Goal: Task Accomplishment & Management: Manage account settings

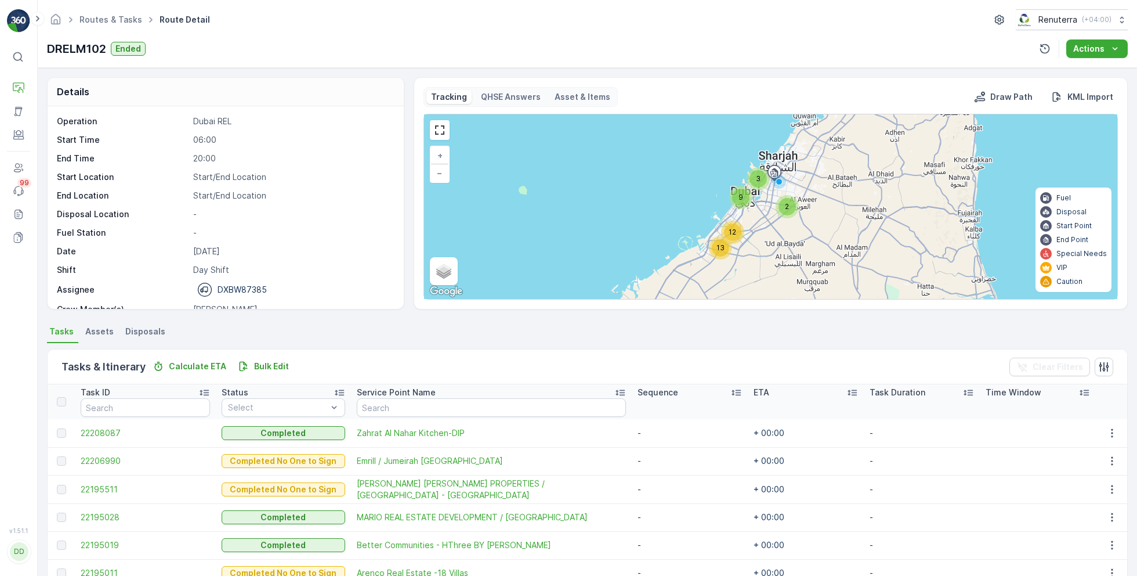
scroll to position [36, 0]
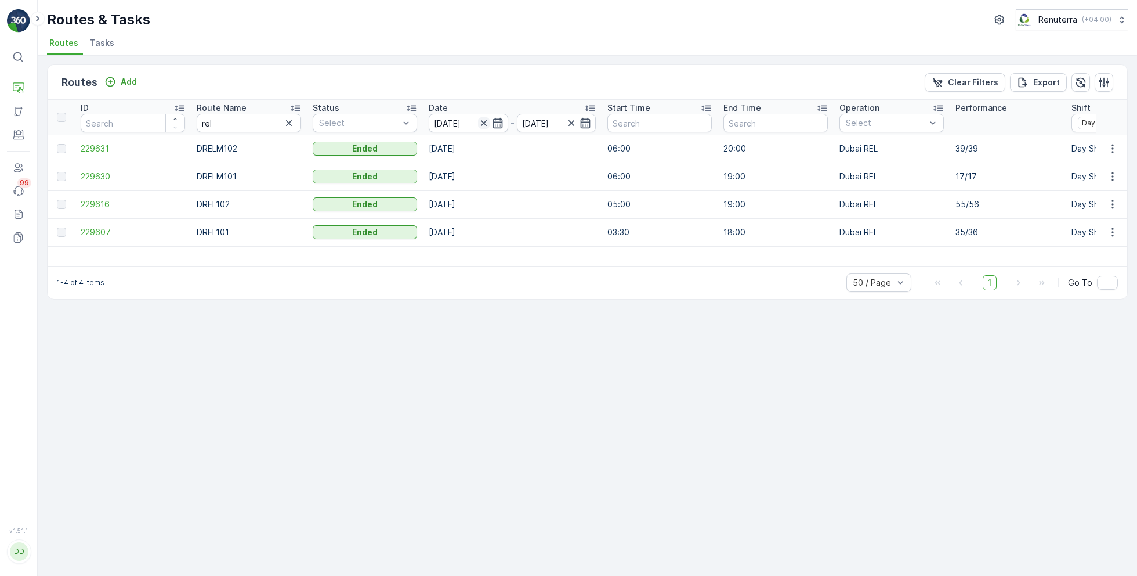
click at [484, 121] on icon "button" at bounding box center [483, 123] width 6 height 6
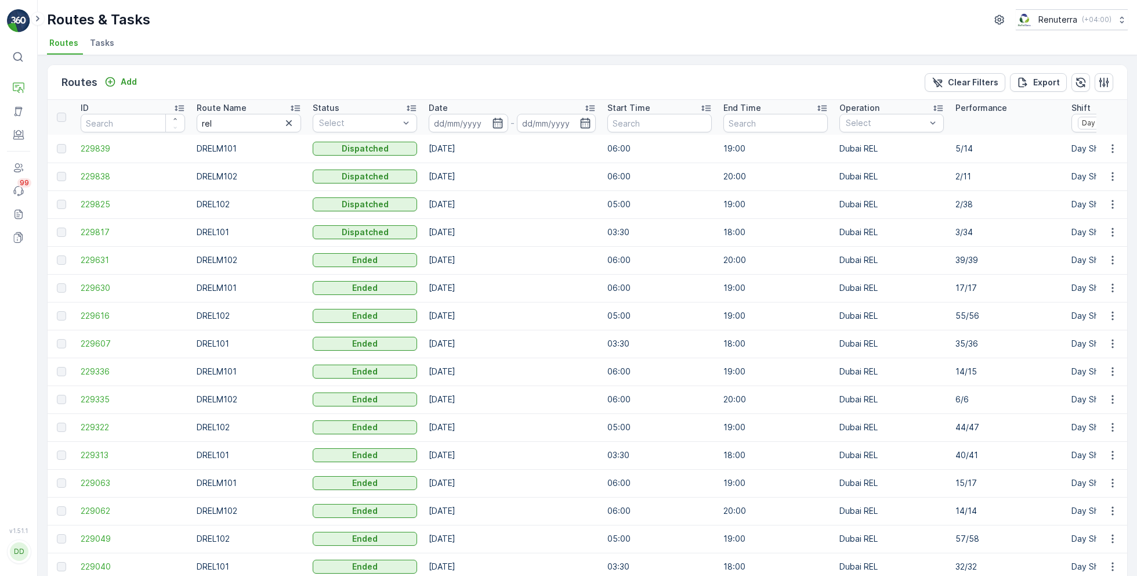
click at [484, 121] on input at bounding box center [468, 123] width 79 height 19
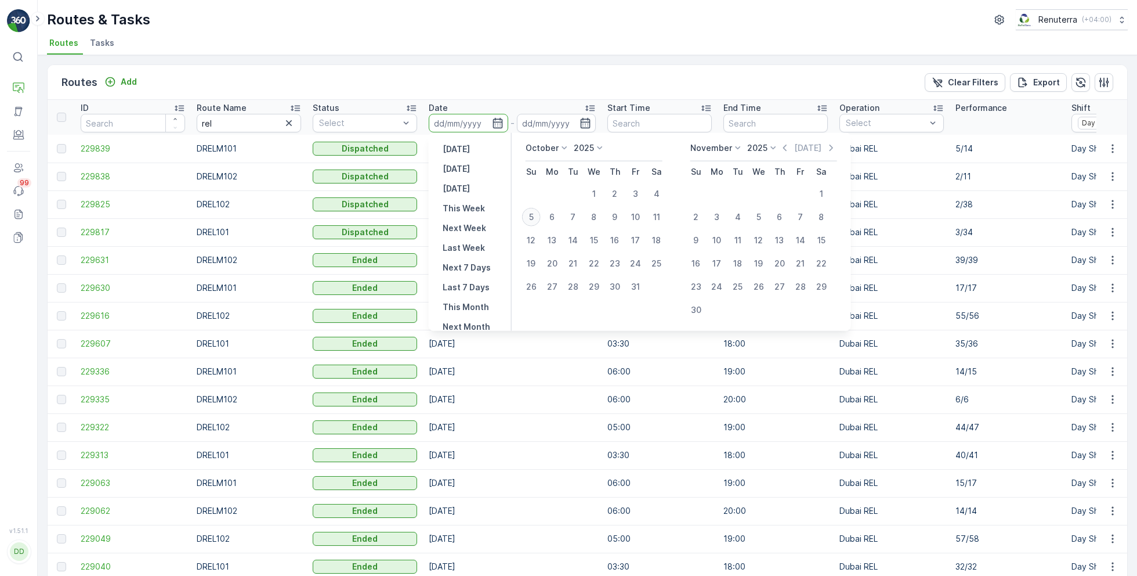
click at [530, 214] on div "5" at bounding box center [531, 217] width 19 height 19
type input "[DATE]"
click at [530, 214] on div "5" at bounding box center [531, 217] width 19 height 19
type input "[DATE]"
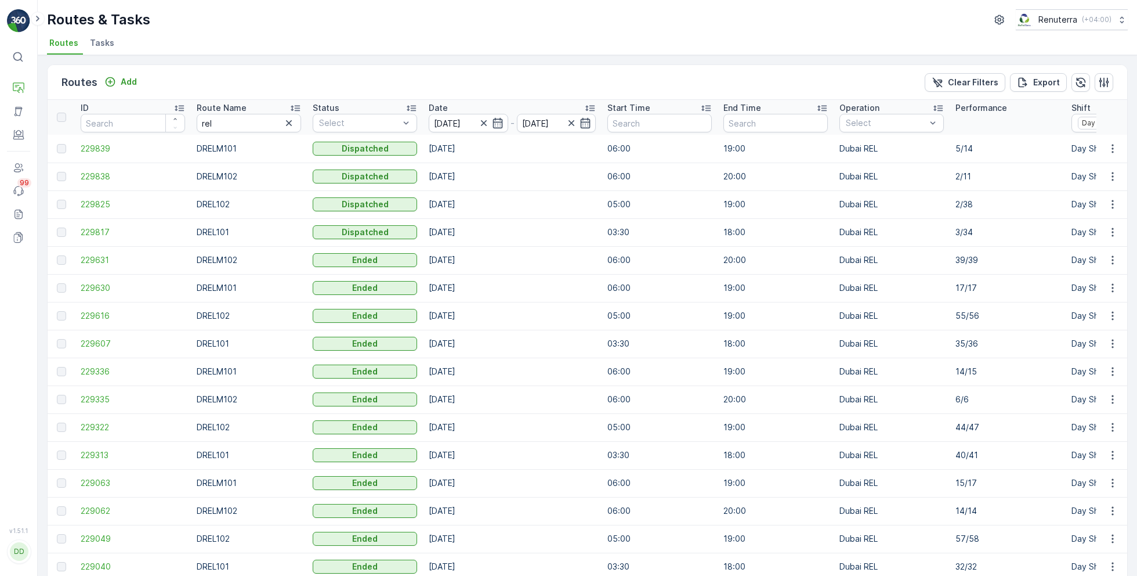
click at [455, 30] on div "Routes & Tasks Renuterra ( +04:00 ) Routes Tasks" at bounding box center [588, 27] width 1100 height 55
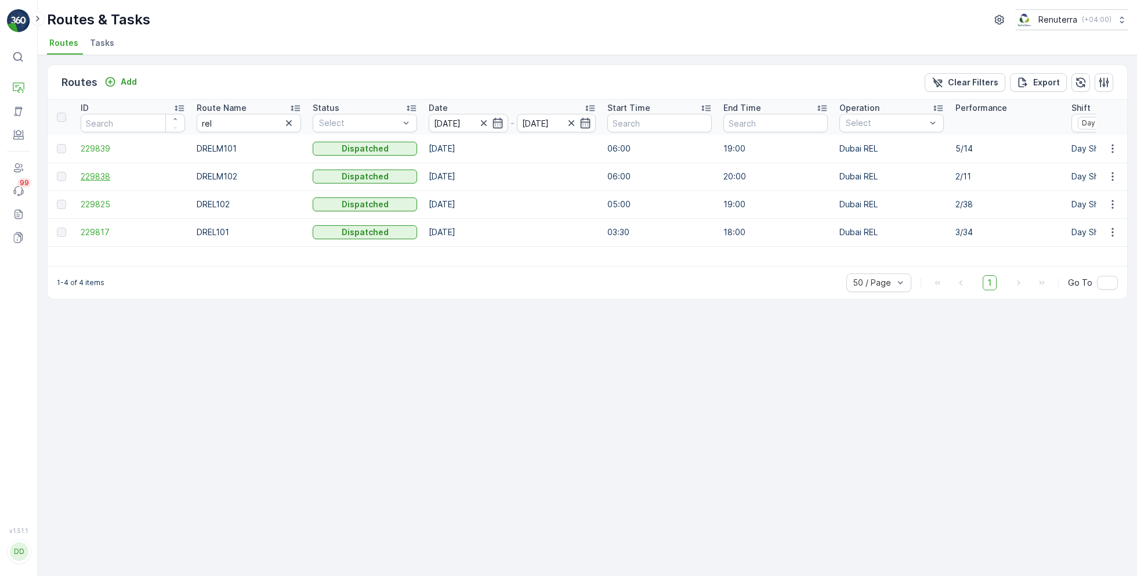
click at [101, 175] on span "229838" at bounding box center [133, 177] width 104 height 12
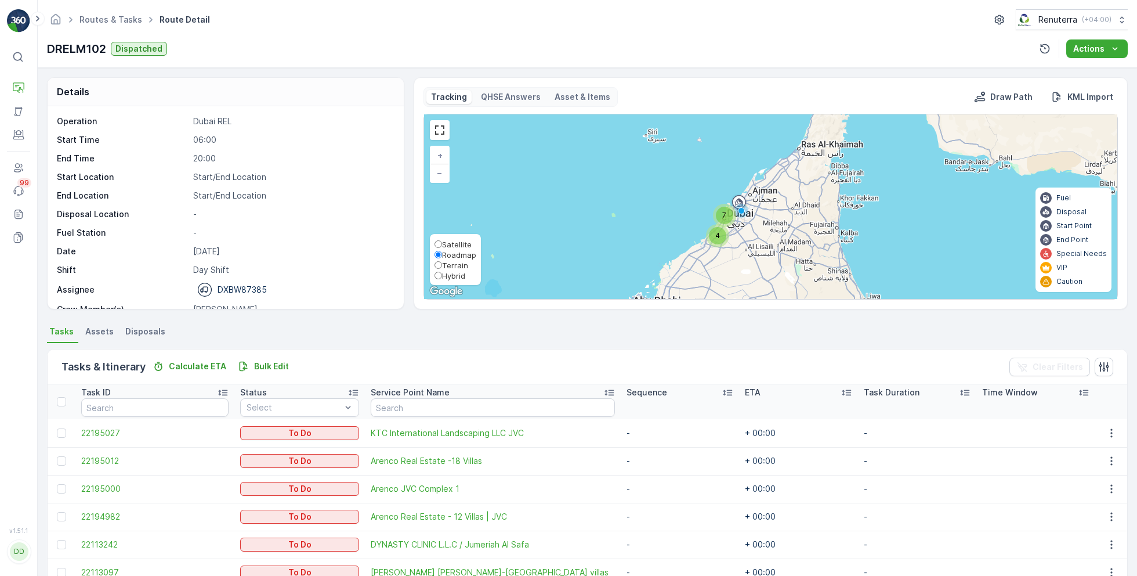
click at [459, 244] on span "Satellite" at bounding box center [457, 244] width 30 height 9
click at [442, 244] on input "Satellite" at bounding box center [439, 244] width 8 height 8
radio input "true"
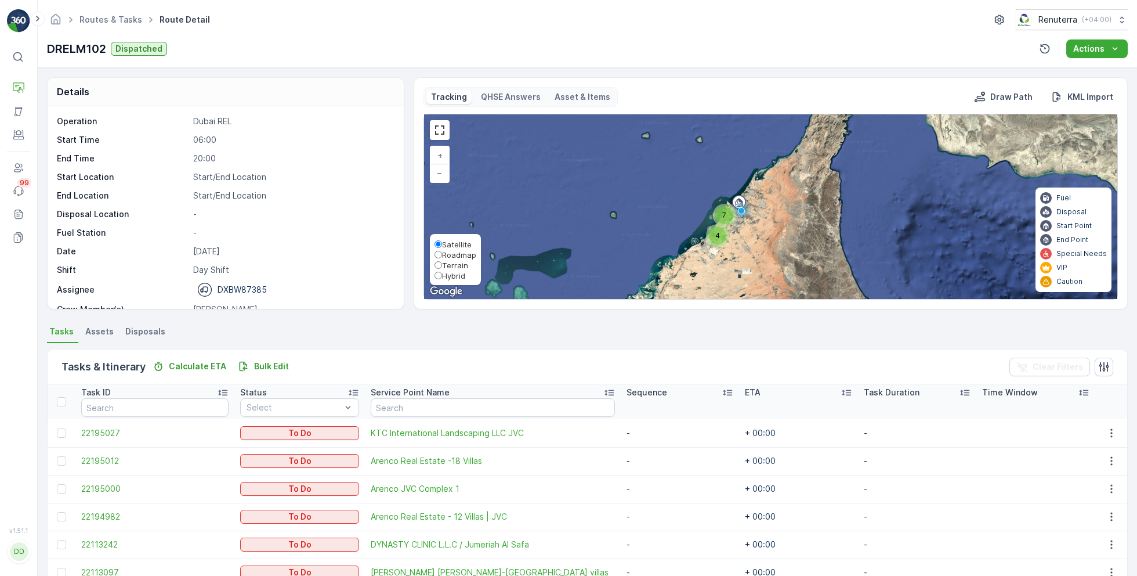
click at [447, 252] on span "Roadmap" at bounding box center [459, 254] width 34 height 9
click at [442, 252] on input "Roadmap" at bounding box center [439, 255] width 8 height 8
radio input "true"
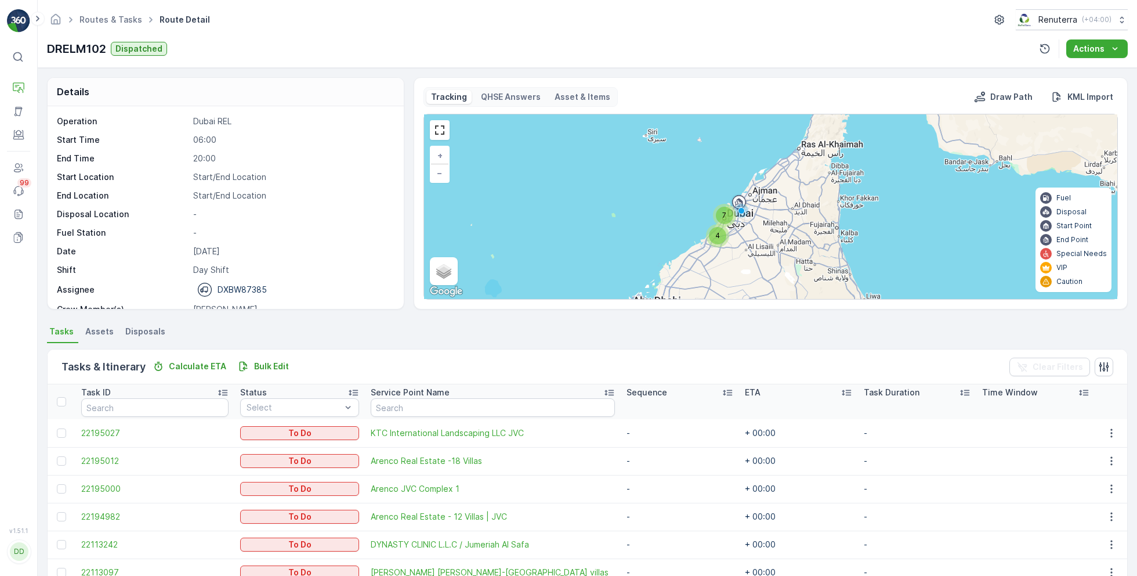
click at [715, 237] on span "4" at bounding box center [717, 235] width 5 height 9
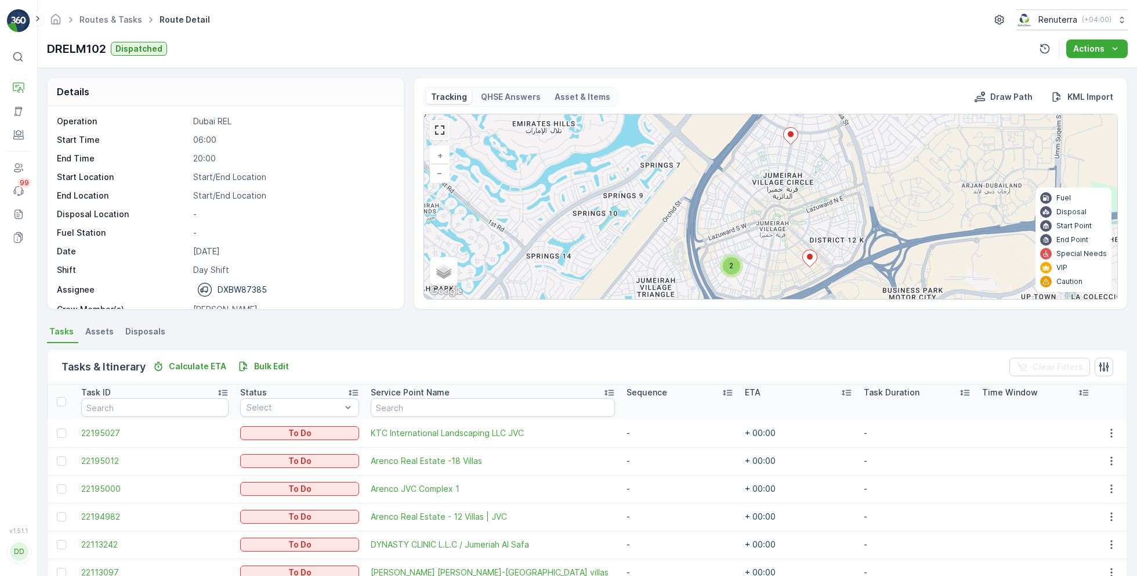
click at [438, 128] on link at bounding box center [439, 129] width 17 height 17
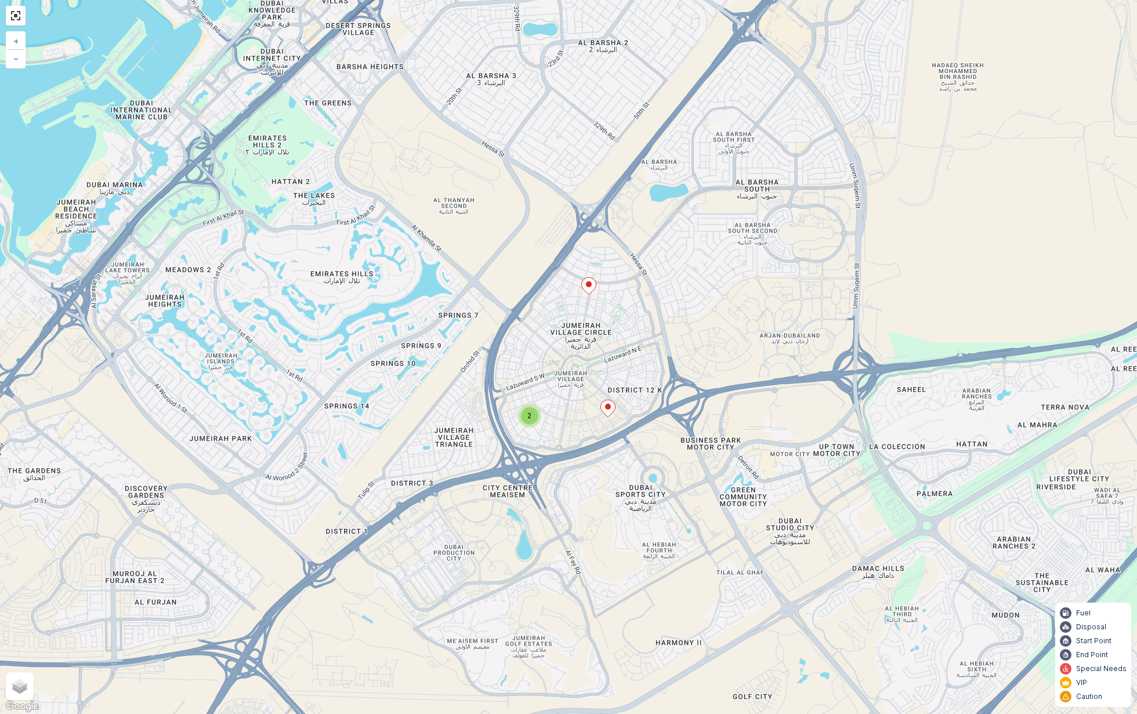
click at [589, 287] on icon at bounding box center [589, 286] width 15 height 17
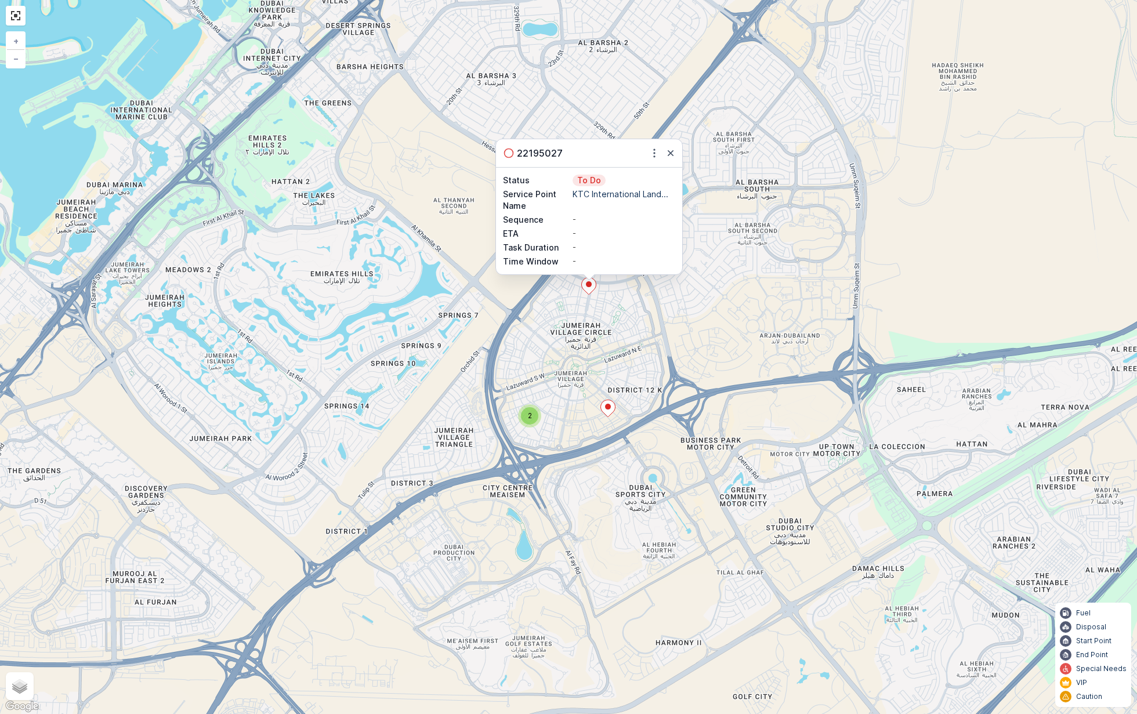
click at [608, 409] on ellipse at bounding box center [608, 407] width 6 height 6
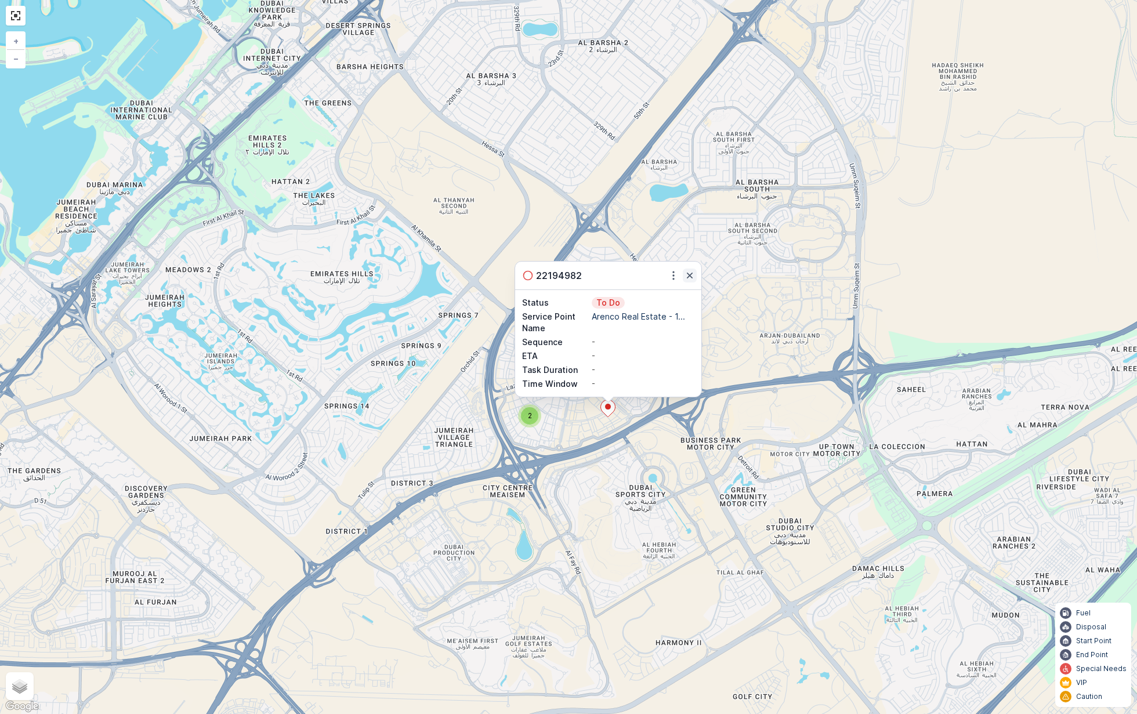
click at [687, 277] on icon "button" at bounding box center [690, 276] width 12 height 12
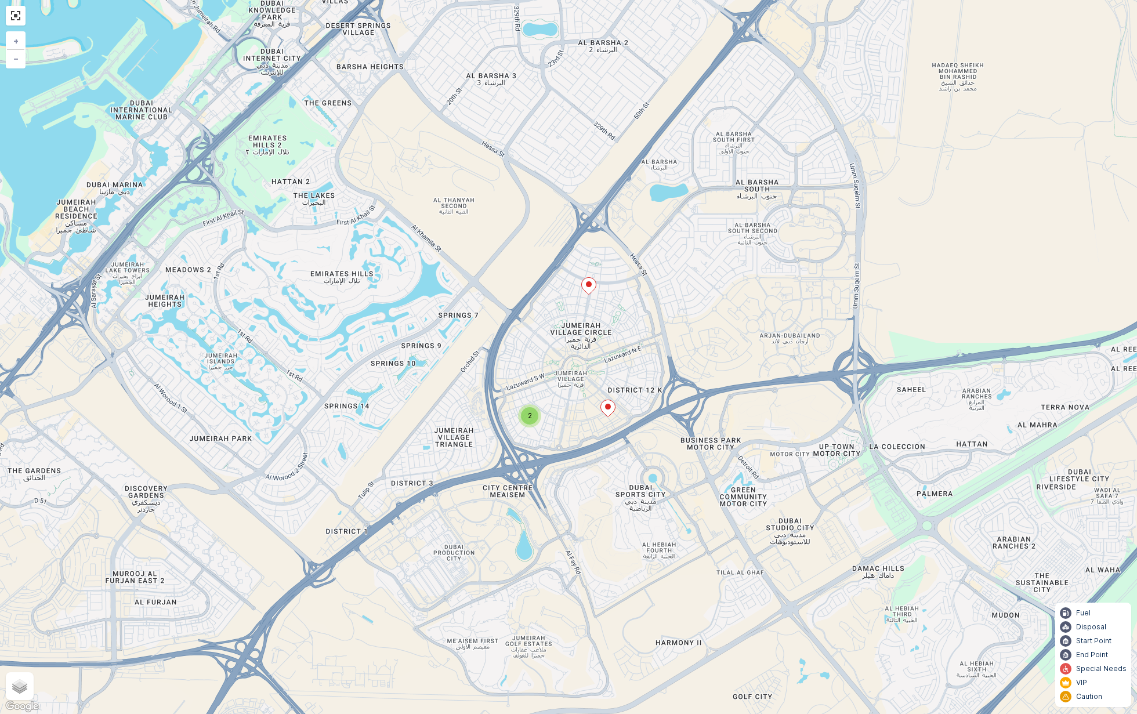
click at [537, 417] on div "2" at bounding box center [529, 415] width 17 height 17
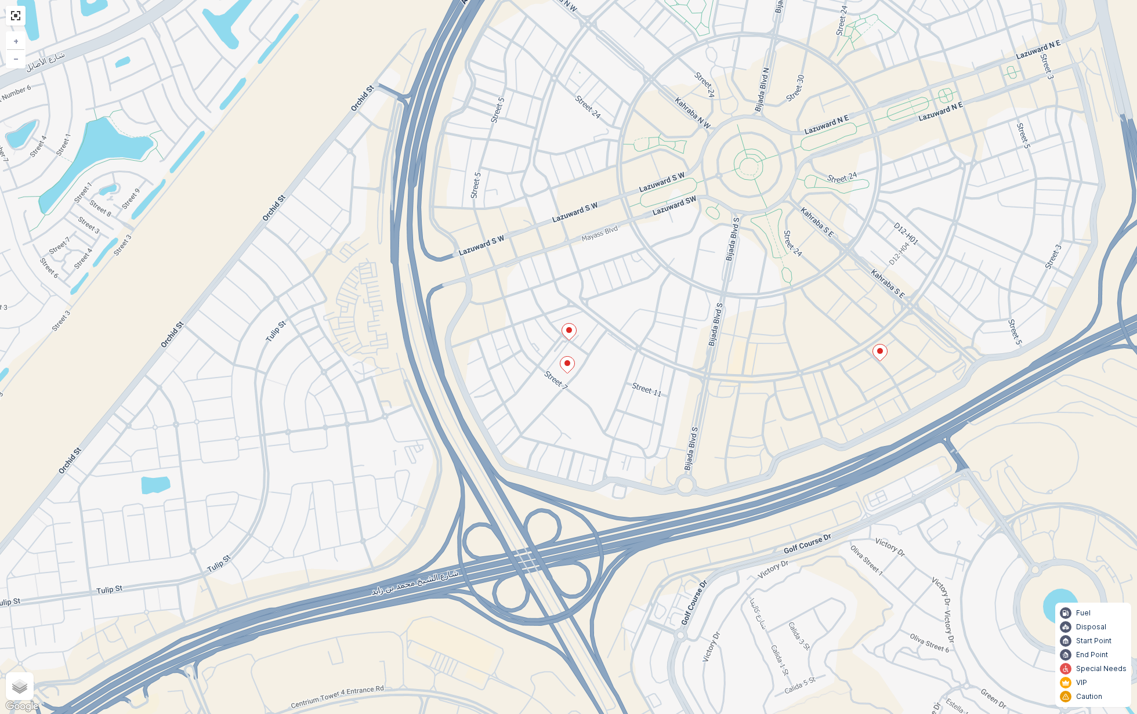
click at [568, 365] on ellipse at bounding box center [568, 363] width 6 height 6
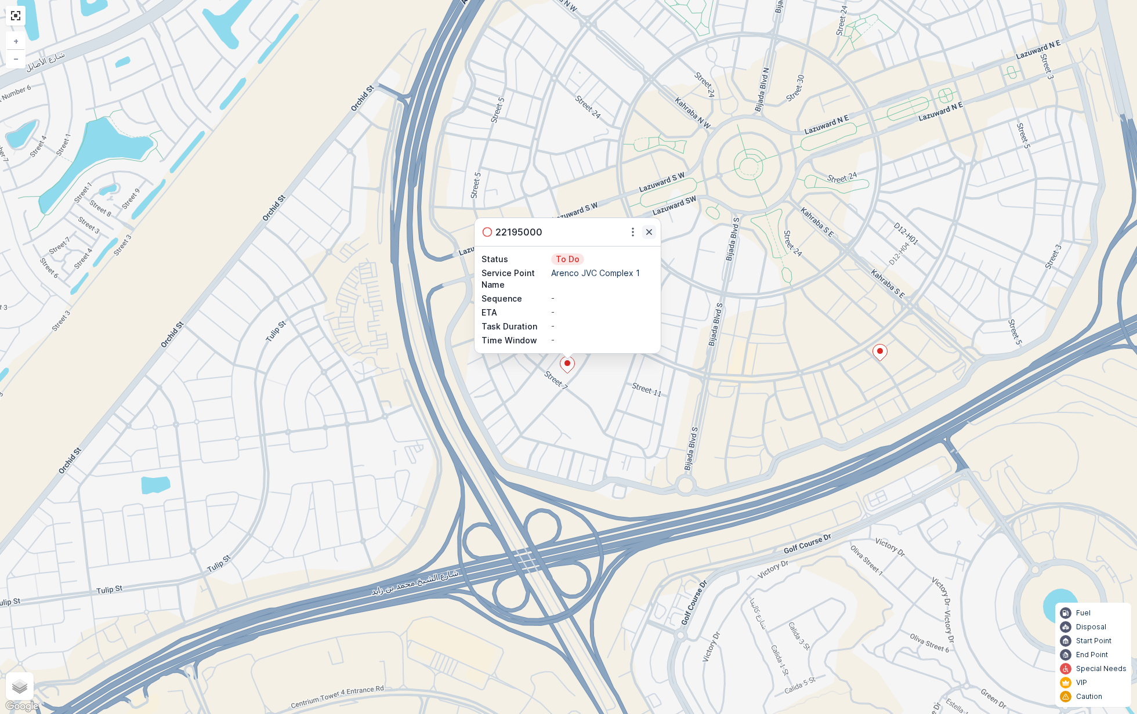
click at [649, 232] on icon "button" at bounding box center [649, 232] width 6 height 6
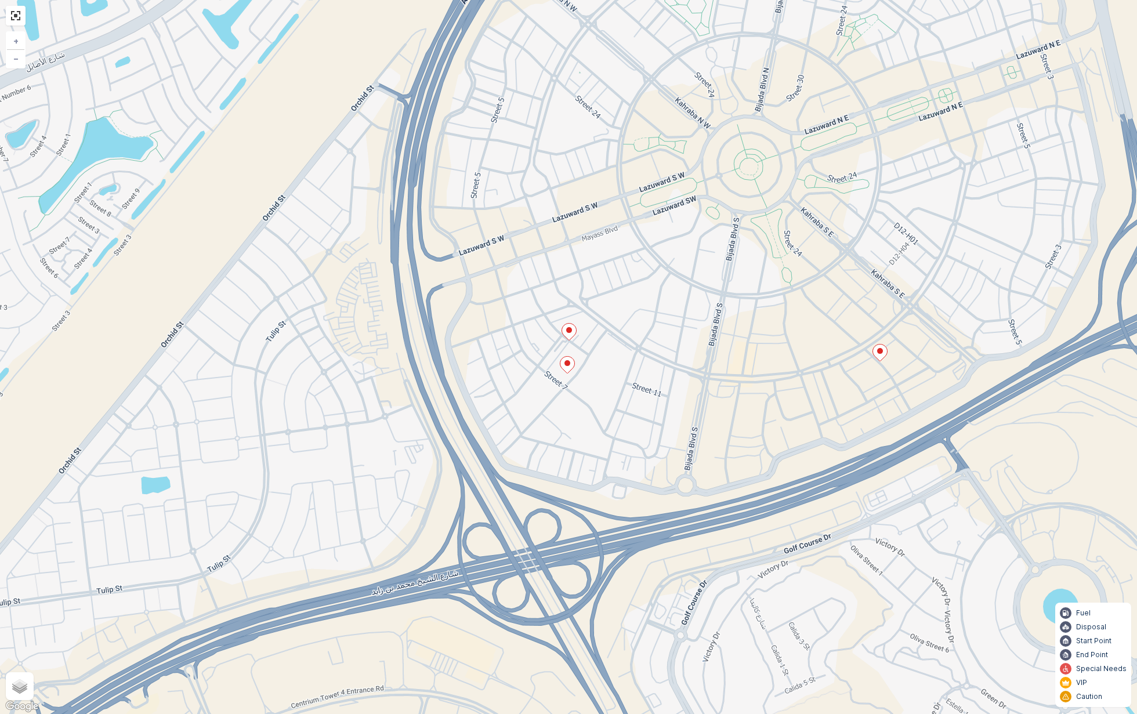
click at [569, 332] on ellipse at bounding box center [569, 330] width 6 height 6
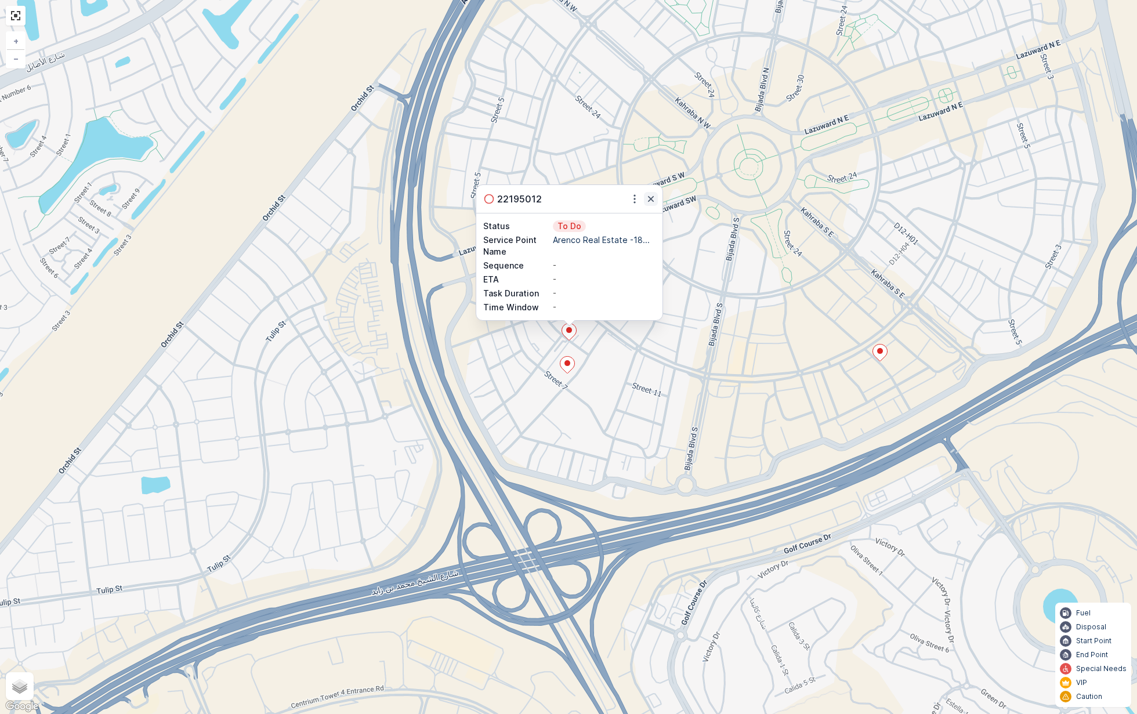
click at [652, 197] on icon "button" at bounding box center [651, 199] width 6 height 6
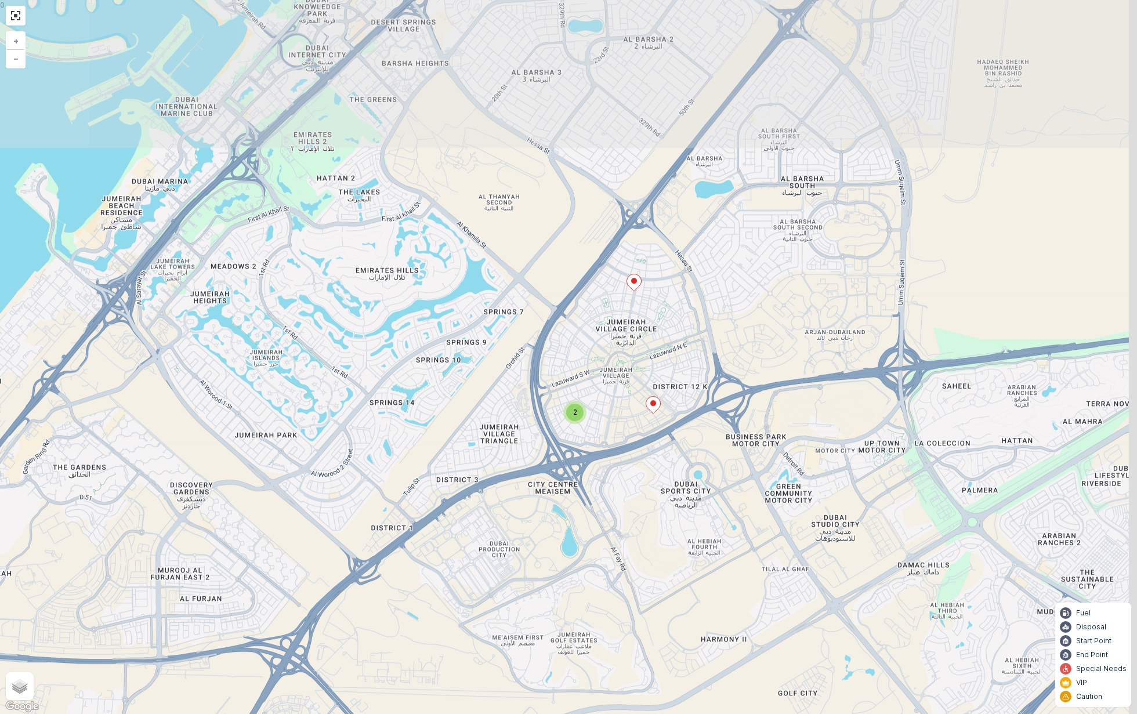
drag, startPoint x: 755, startPoint y: 111, endPoint x: 662, endPoint y: 334, distance: 241.9
click at [662, 334] on div "2 + − Satellite Roadmap Terrain Hybrid Leaflet Keyboard shortcuts Map Data Map …" at bounding box center [568, 357] width 1137 height 714
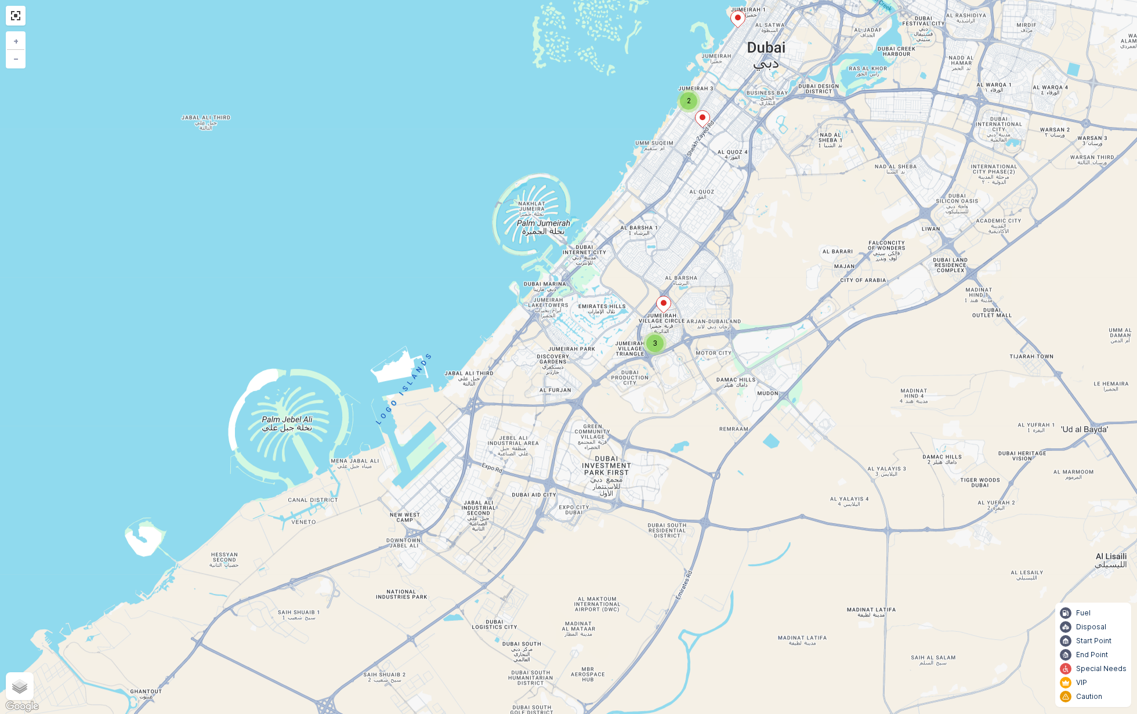
click at [703, 118] on ellipse at bounding box center [703, 117] width 6 height 6
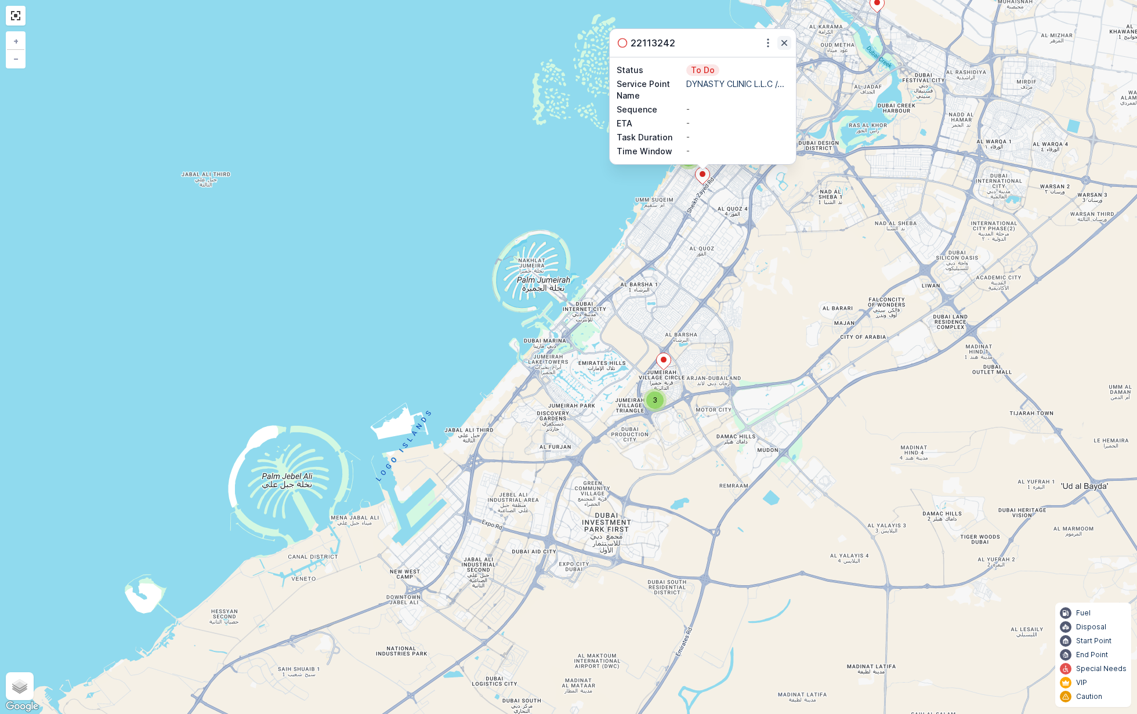
click at [785, 39] on icon "button" at bounding box center [785, 43] width 12 height 12
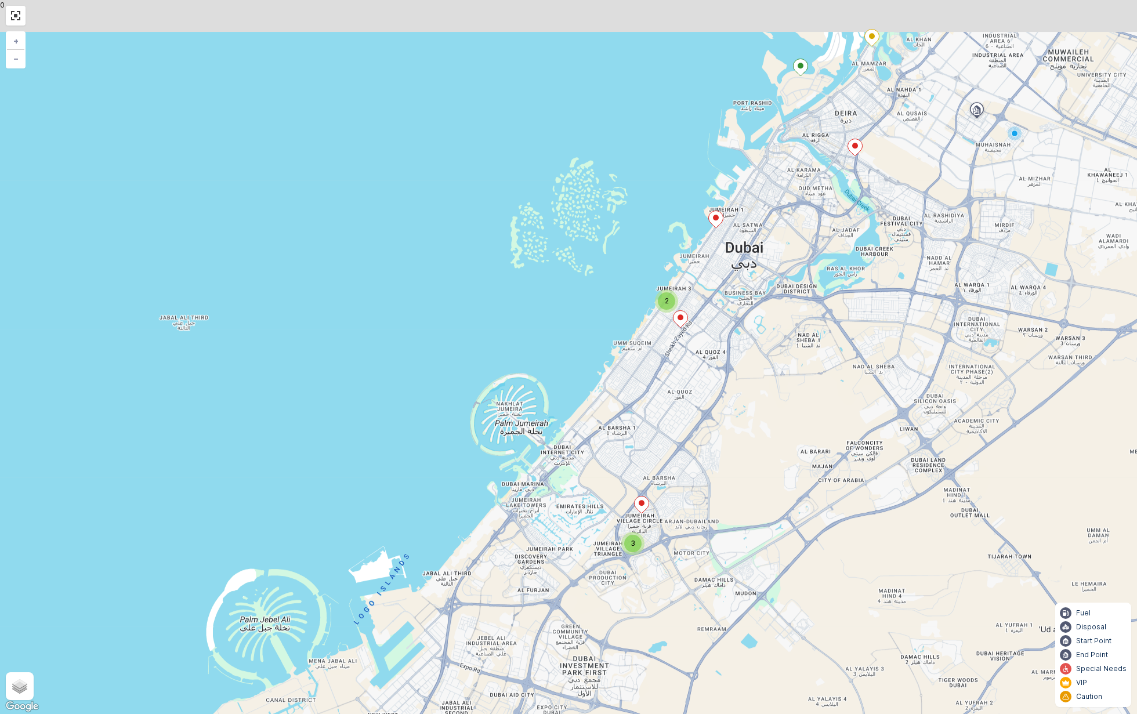
drag, startPoint x: 797, startPoint y: 131, endPoint x: 773, endPoint y: 269, distance: 140.2
click at [774, 272] on div "3 2 + − Satellite Roadmap Terrain Hybrid Leaflet Keyboard shortcuts Map Data Ma…" at bounding box center [568, 357] width 1137 height 714
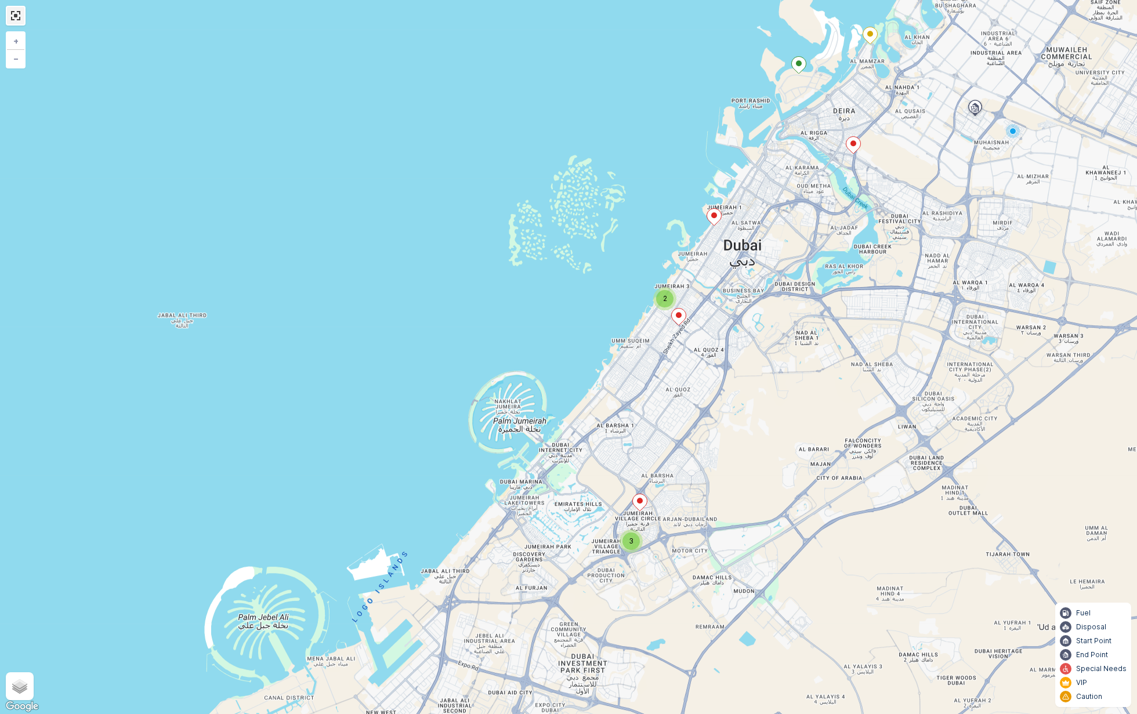
click at [15, 16] on link at bounding box center [15, 15] width 17 height 17
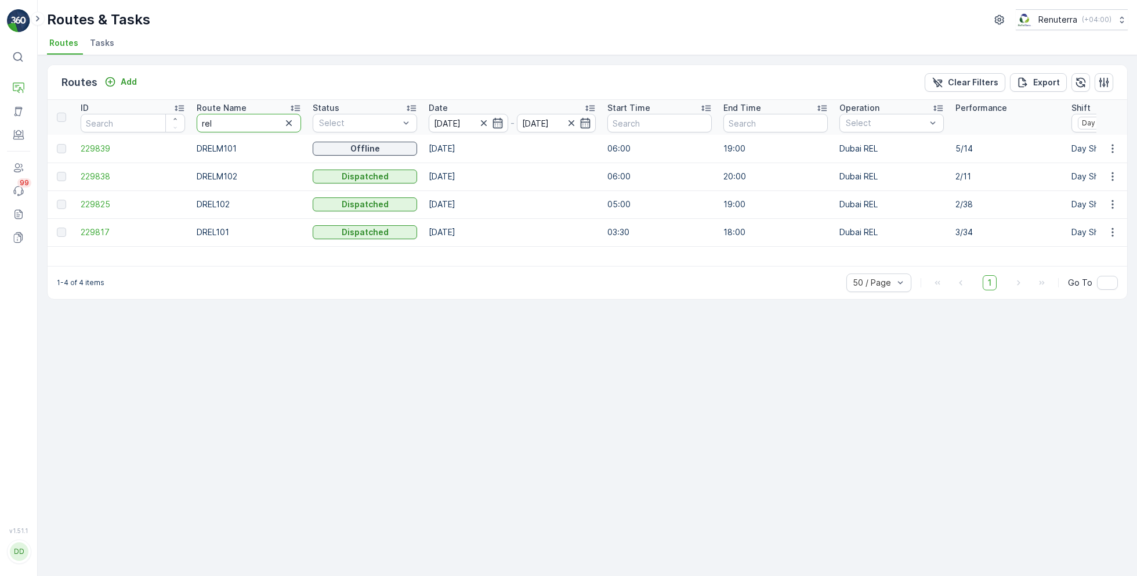
drag, startPoint x: 244, startPoint y: 124, endPoint x: 162, endPoint y: 122, distance: 81.8
type input "med"
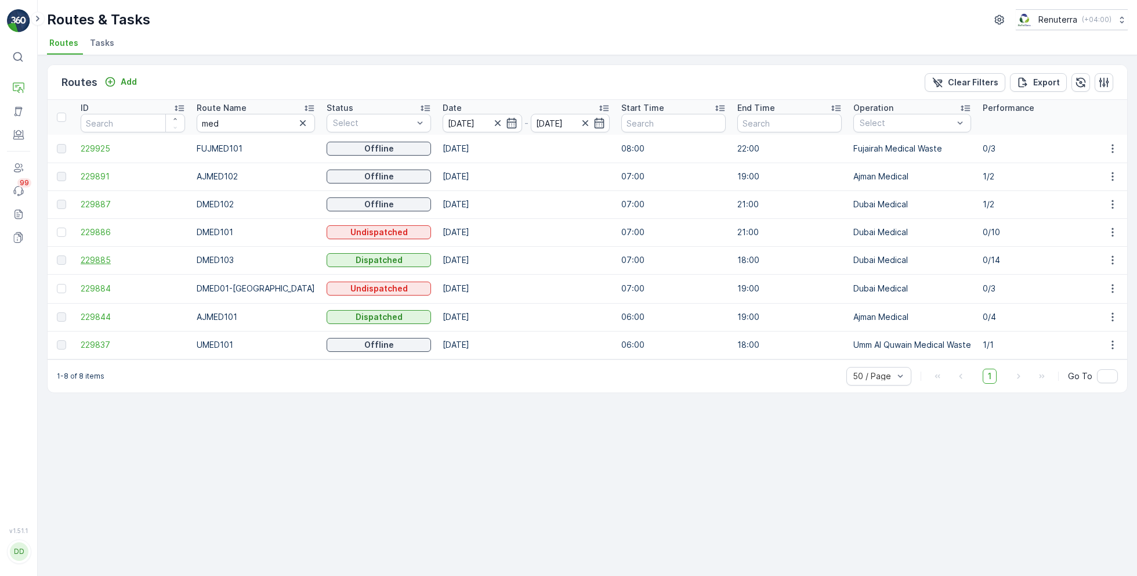
click at [97, 258] on span "229885" at bounding box center [133, 260] width 104 height 12
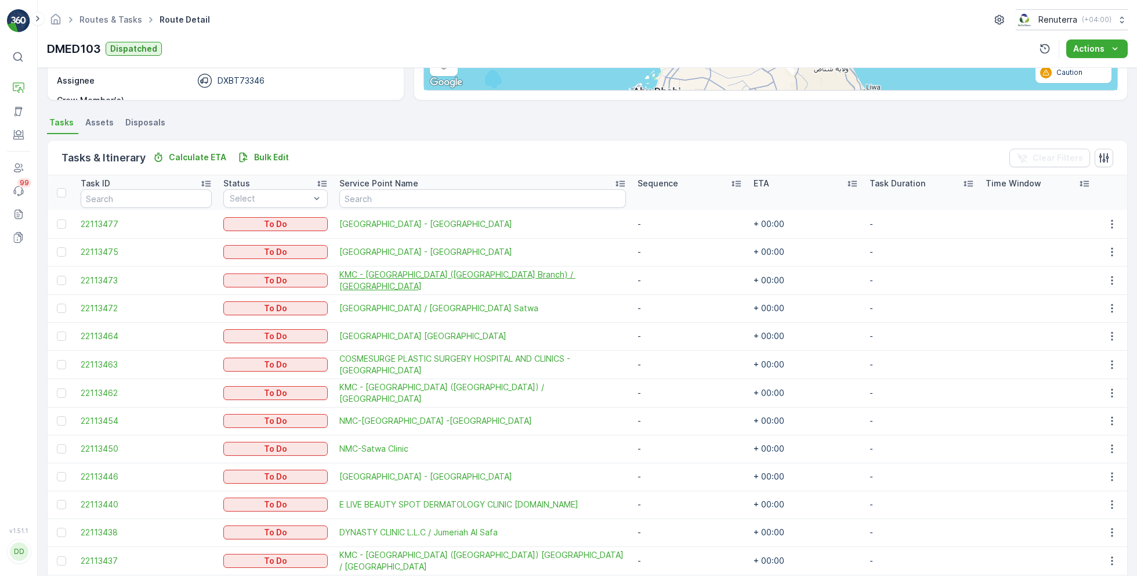
scroll to position [216, 0]
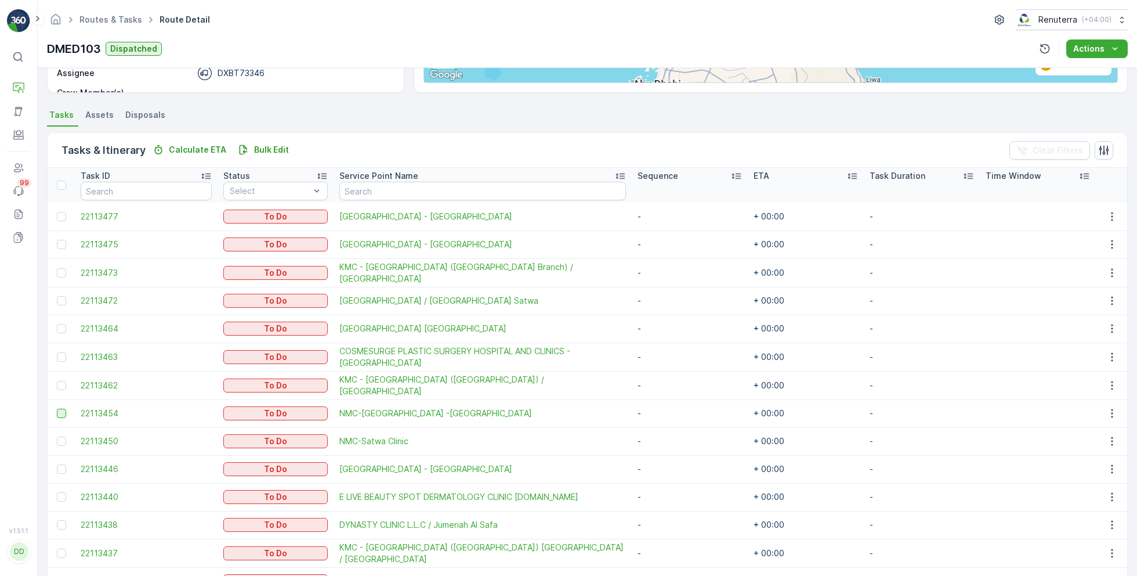
click at [60, 413] on div at bounding box center [61, 413] width 9 height 9
click at [57, 409] on input "checkbox" at bounding box center [57, 409] width 0 height 0
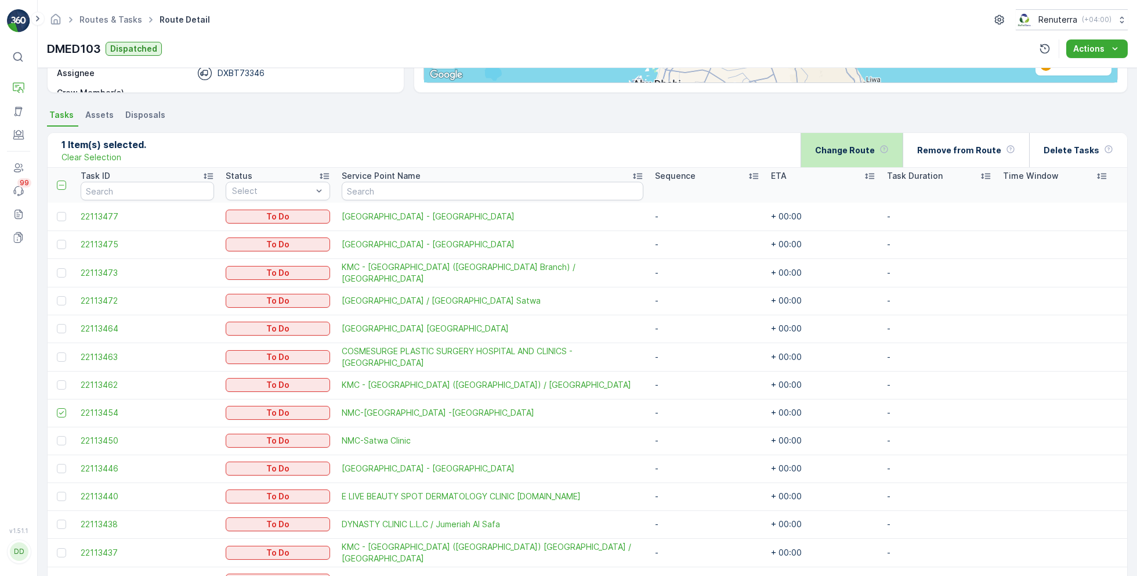
click at [875, 150] on p "Change Route" at bounding box center [845, 150] width 60 height 12
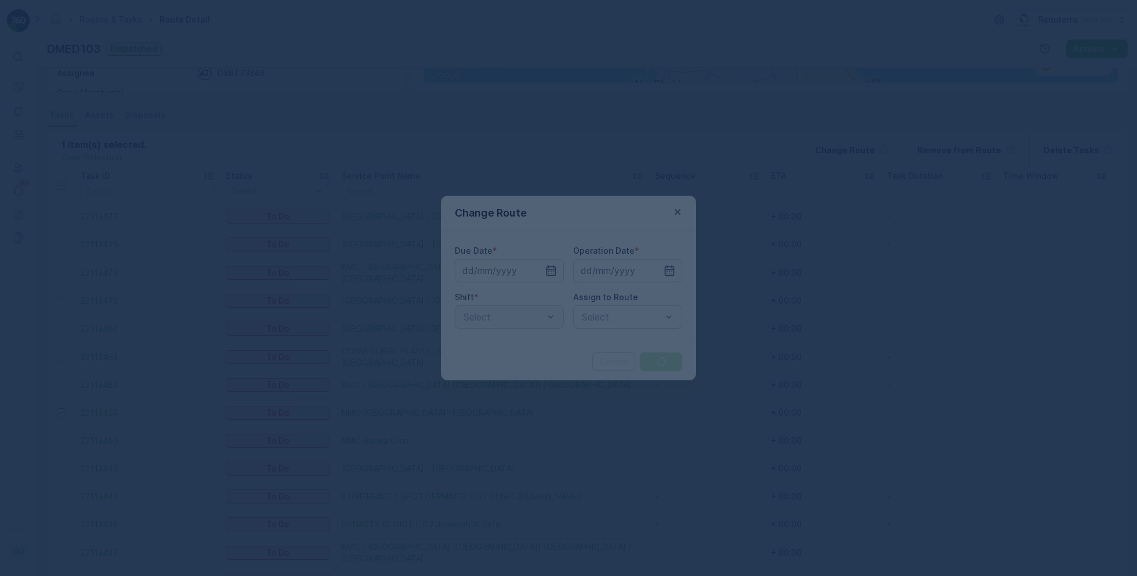
type input "[DATE]"
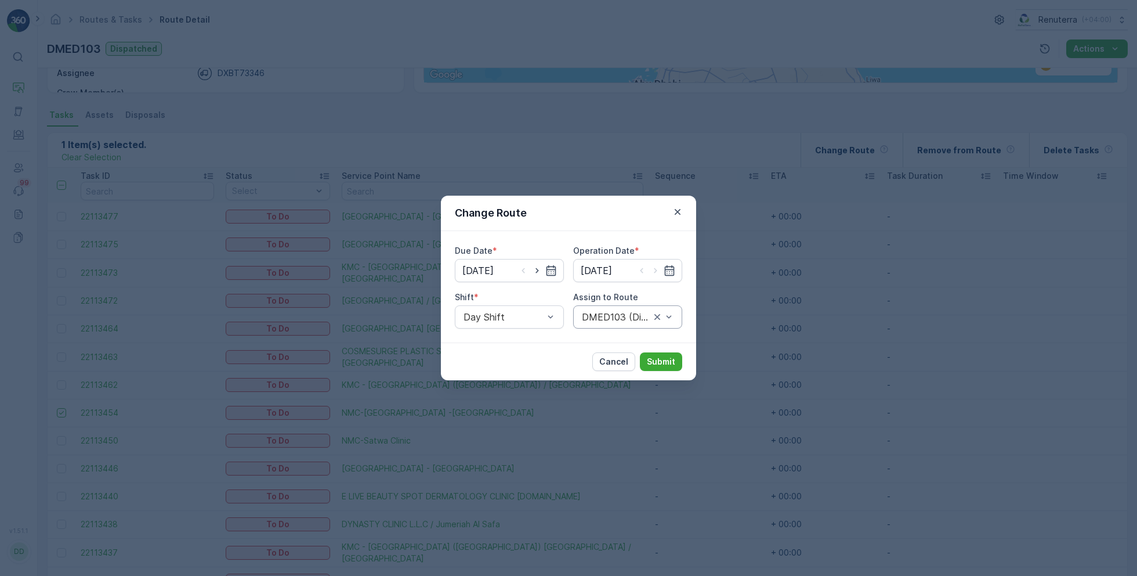
click at [643, 324] on div "DMED103 (Dispatched) - DXBT73346" at bounding box center [627, 316] width 109 height 23
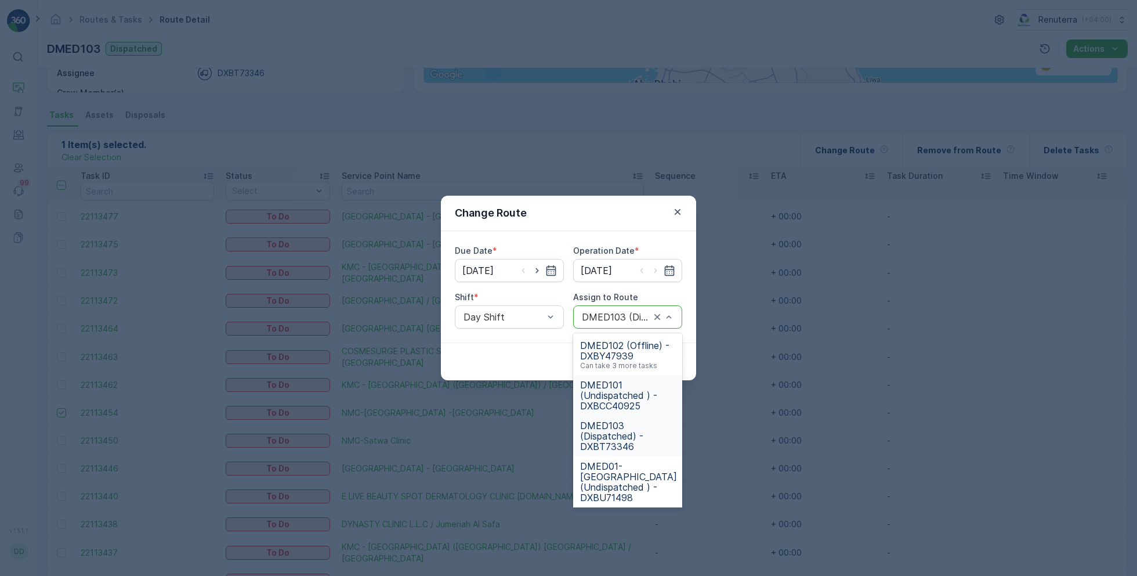
click at [627, 396] on span "DMED101 (Undispatched ) - DXBCC40925" at bounding box center [627, 394] width 95 height 31
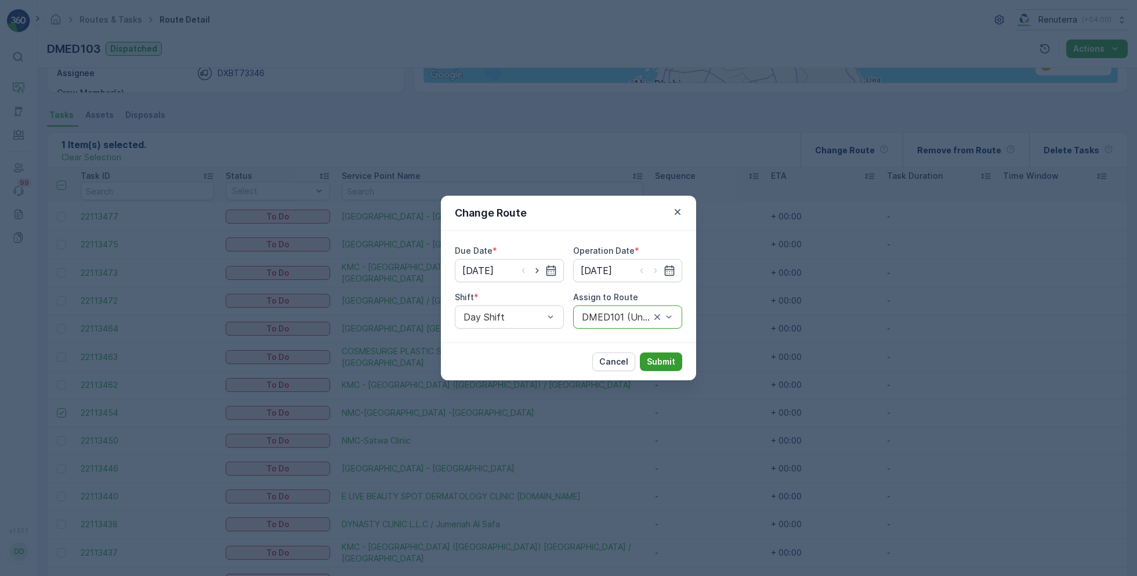
click at [666, 356] on p "Submit" at bounding box center [661, 362] width 28 height 12
